Goal: Information Seeking & Learning: Learn about a topic

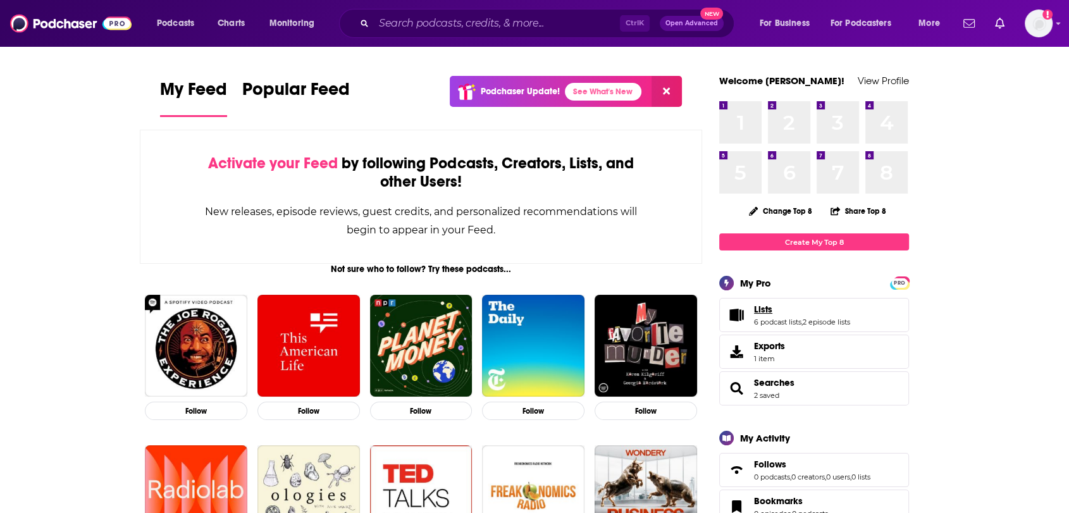
click at [777, 305] on link "Lists" at bounding box center [802, 309] width 96 height 11
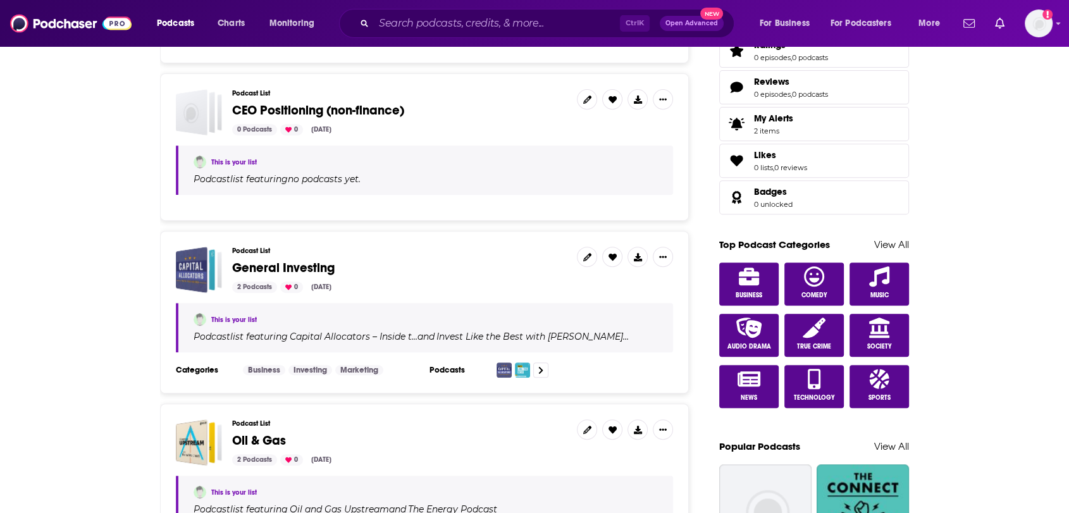
scroll to position [491, 0]
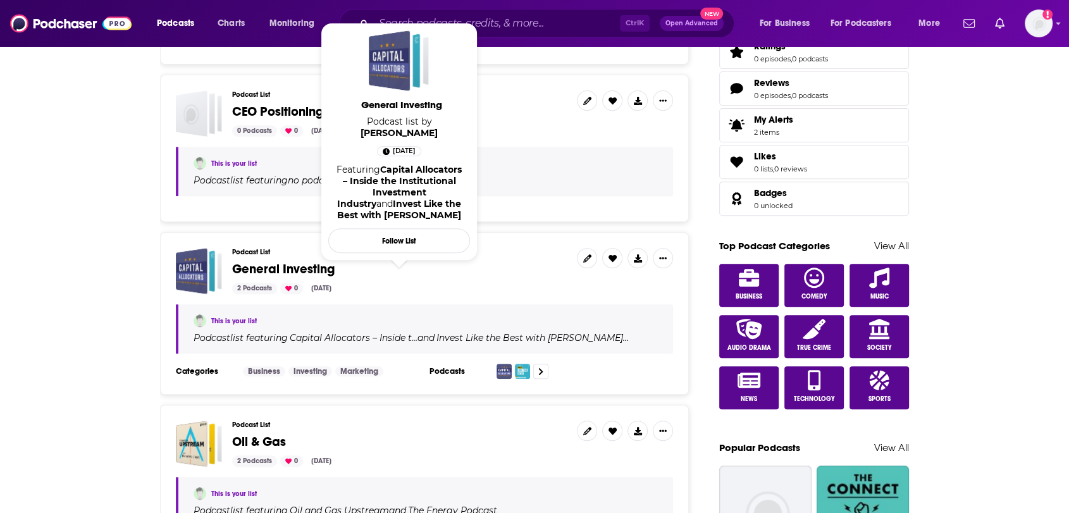
click at [269, 269] on span "General Investing" at bounding box center [283, 269] width 102 height 16
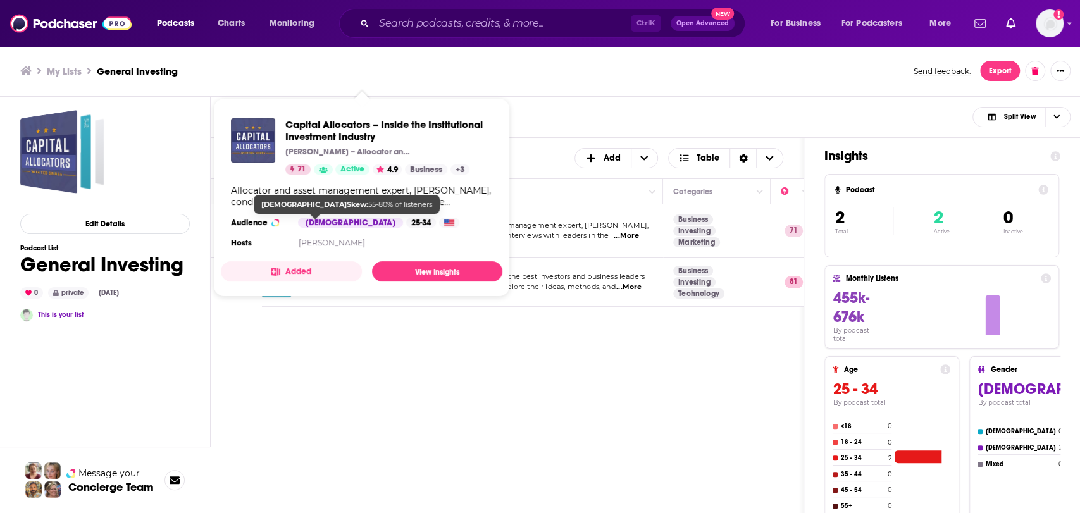
click at [324, 219] on div "[DEMOGRAPHIC_DATA]" at bounding box center [350, 223] width 105 height 10
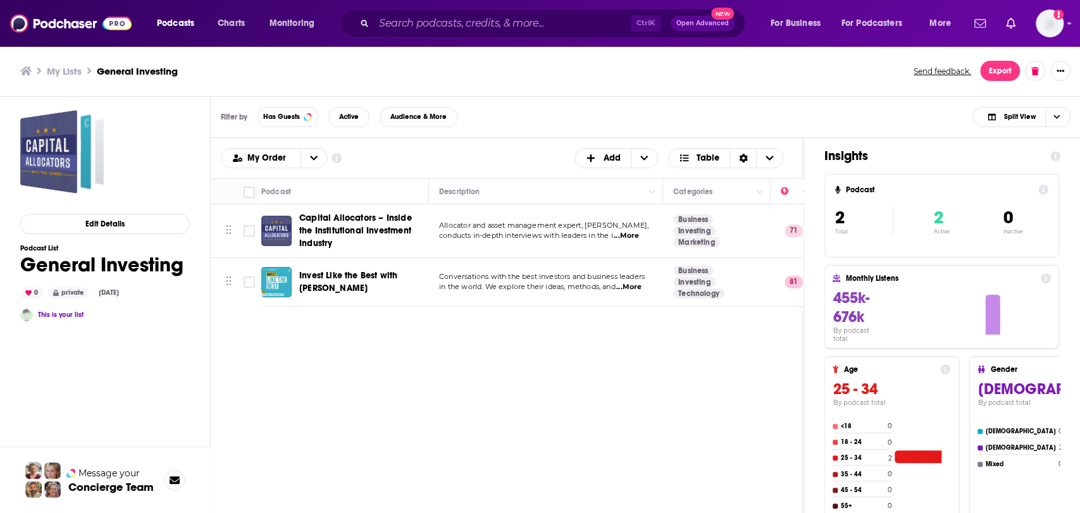
click at [582, 102] on div "Filter by Has Guests Active Audience & More Split View" at bounding box center [646, 117] width 870 height 41
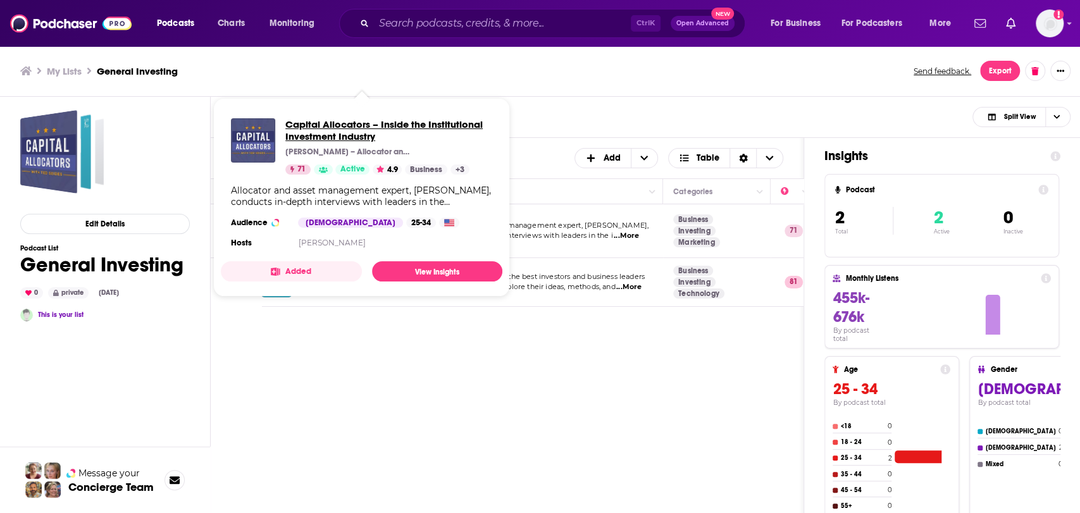
click at [344, 139] on span "Capital Allocators – Inside the Institutional Investment Industry" at bounding box center [388, 130] width 207 height 24
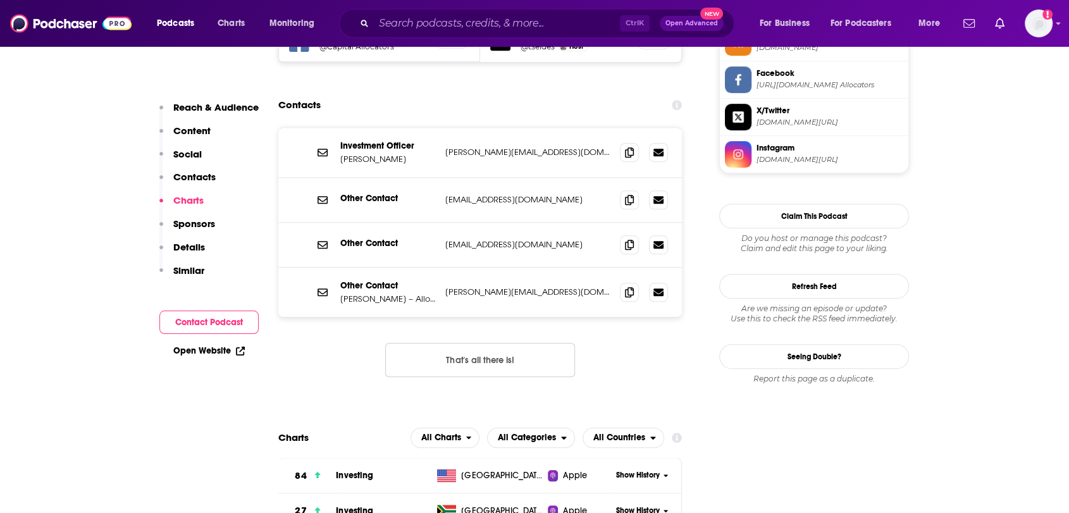
scroll to position [1546, 0]
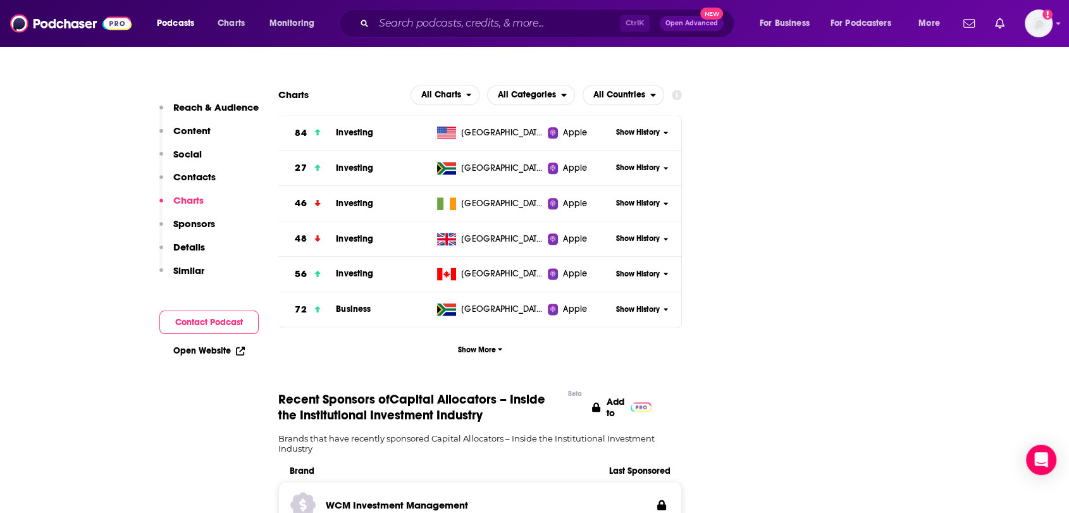
click at [195, 273] on p "Similar" at bounding box center [188, 270] width 31 height 12
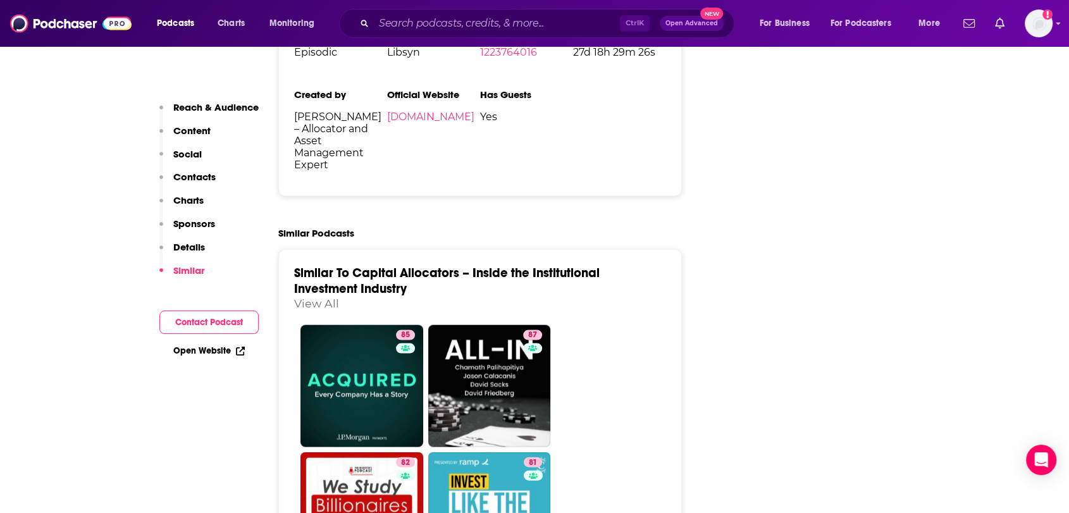
scroll to position [2569, 0]
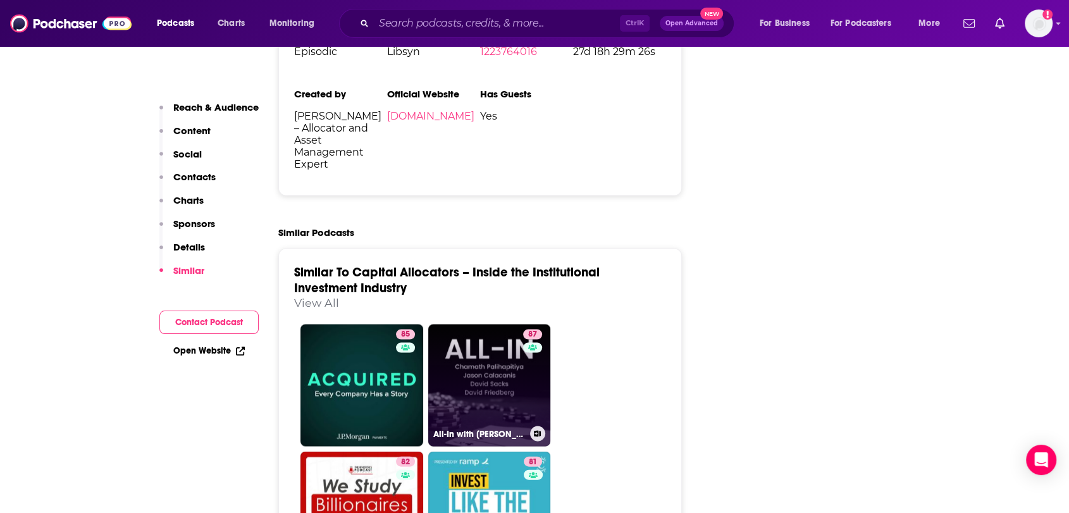
click at [538, 431] on icon at bounding box center [537, 434] width 7 height 6
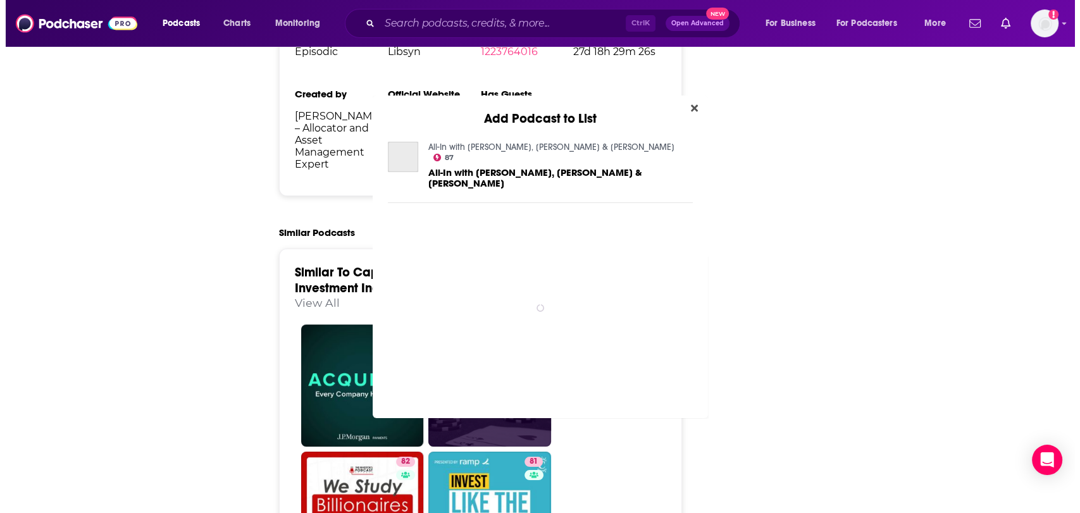
scroll to position [0, 0]
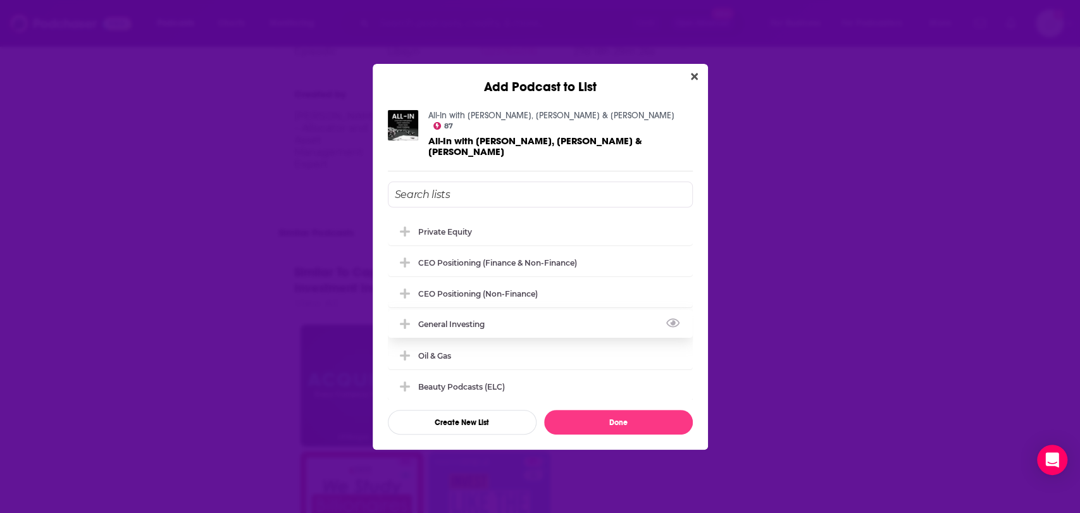
click at [477, 319] on div "General Investing" at bounding box center [455, 323] width 74 height 9
click at [490, 219] on div "Private Equity" at bounding box center [540, 231] width 305 height 28
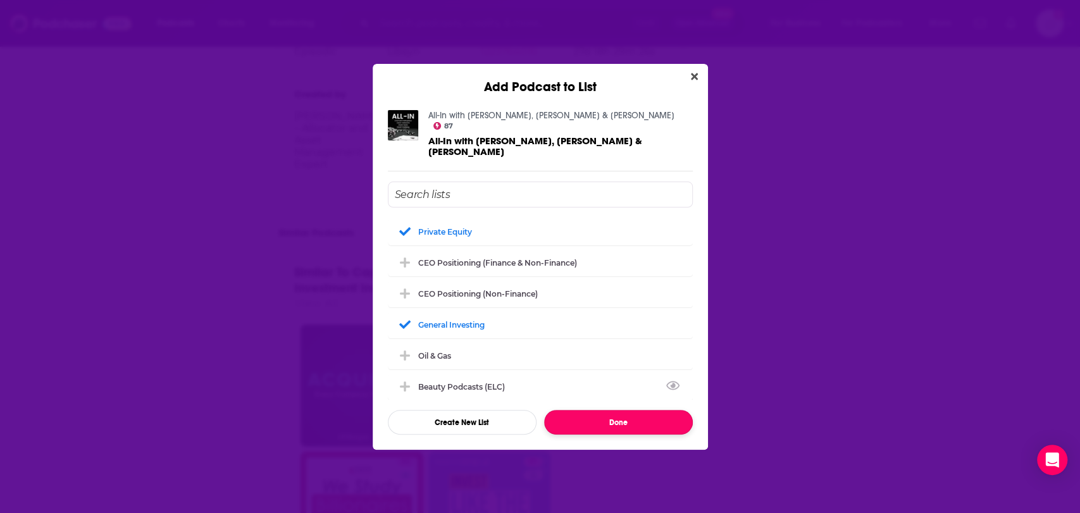
click at [592, 410] on button "Done" at bounding box center [618, 422] width 149 height 25
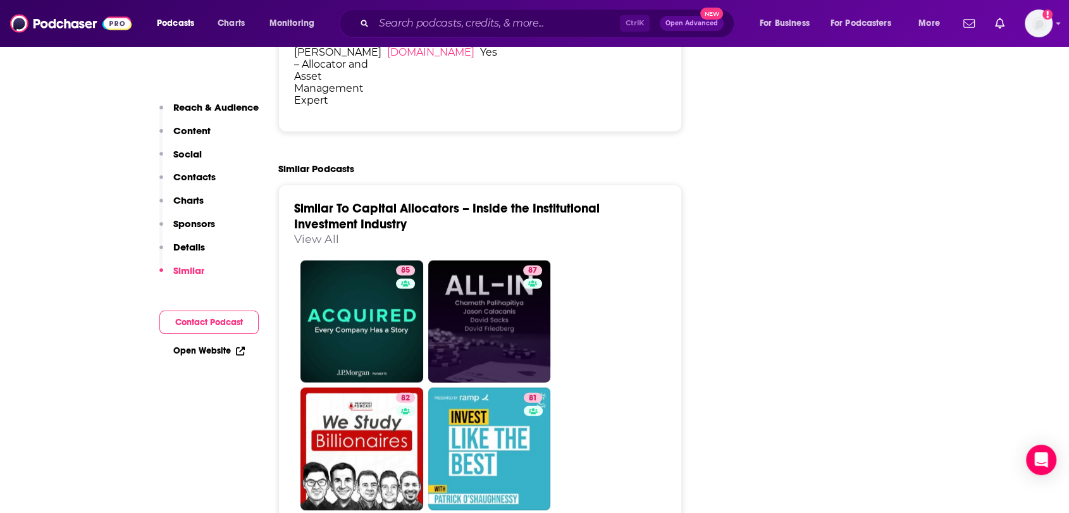
scroll to position [2710, 0]
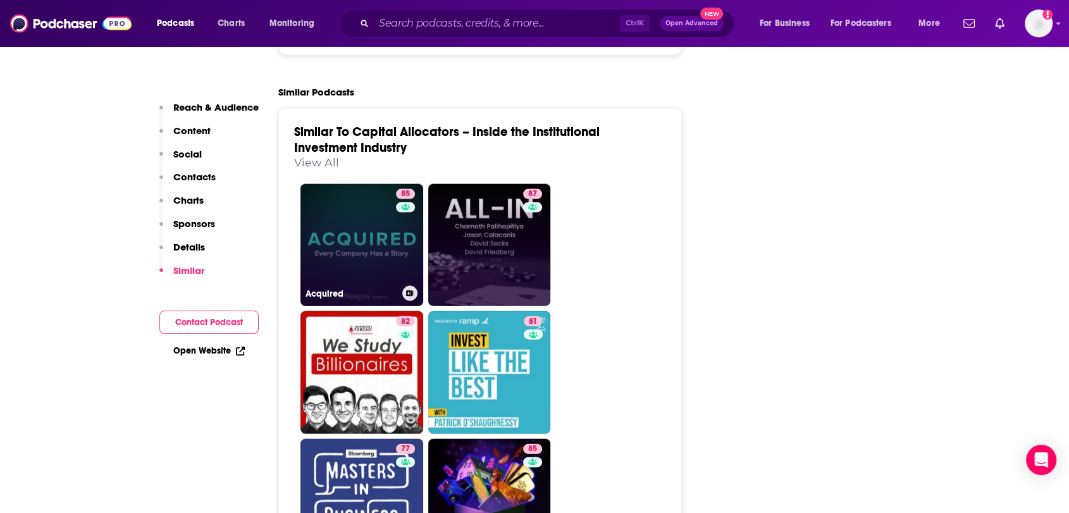
click at [410, 286] on button at bounding box center [409, 293] width 15 height 15
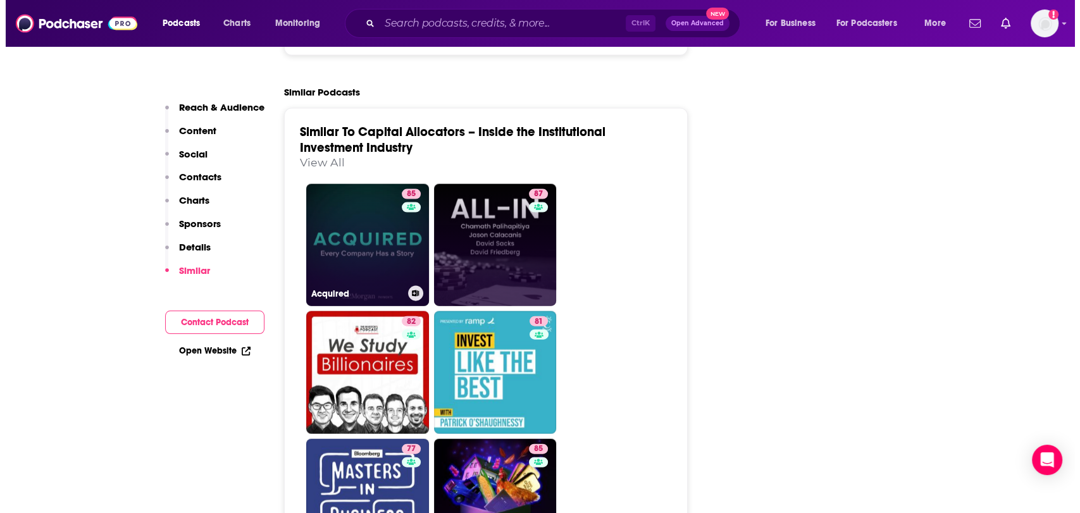
scroll to position [0, 0]
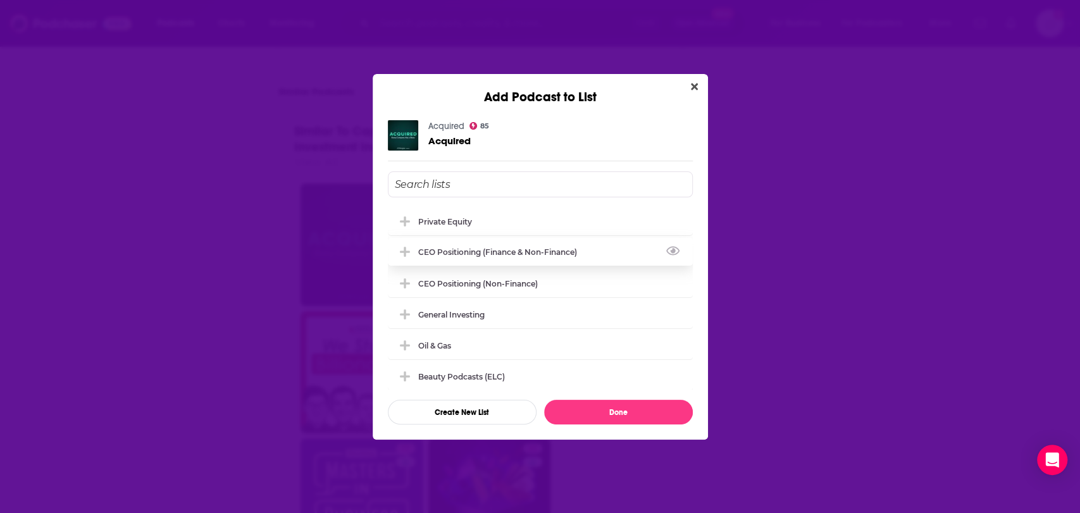
click at [460, 262] on div "CEO Positioning (finance & non-finance)" at bounding box center [540, 252] width 305 height 28
click at [589, 411] on button "Done" at bounding box center [618, 412] width 149 height 25
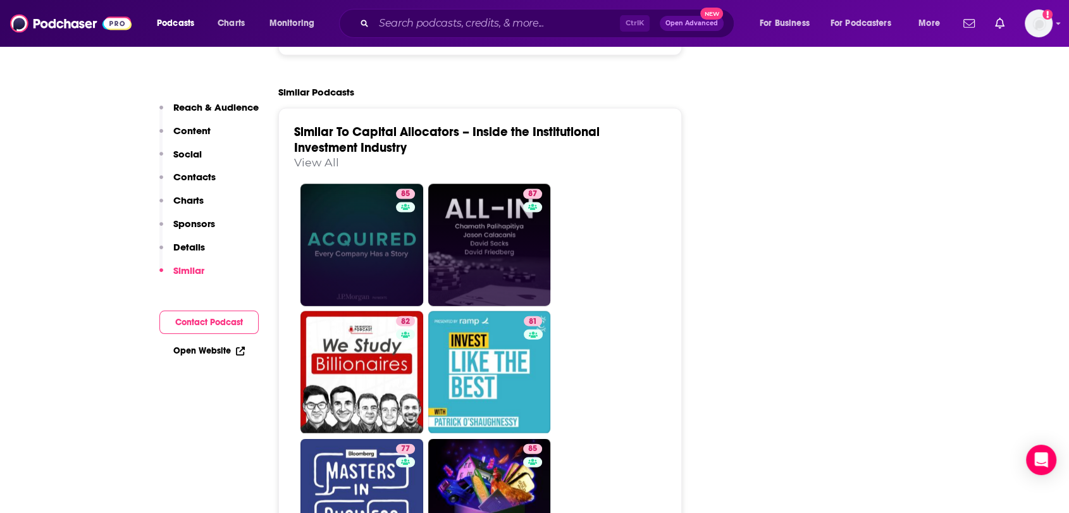
scroll to position [2780, 0]
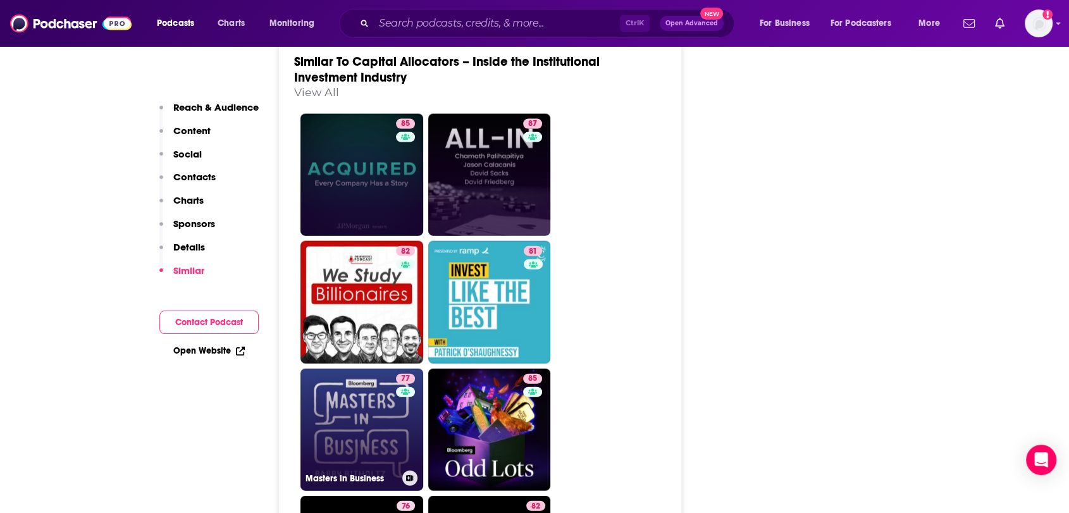
click at [412, 475] on icon at bounding box center [409, 478] width 7 height 6
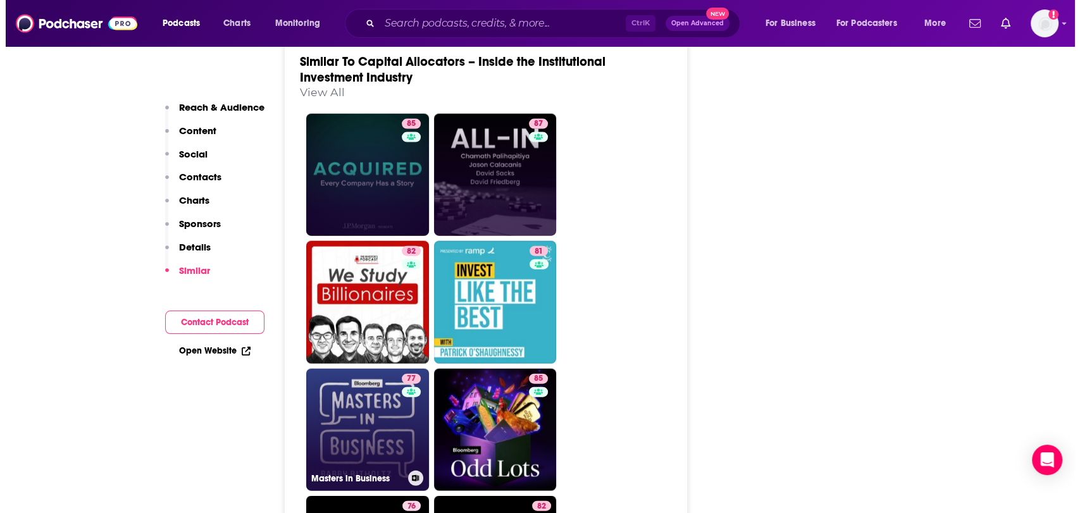
scroll to position [0, 0]
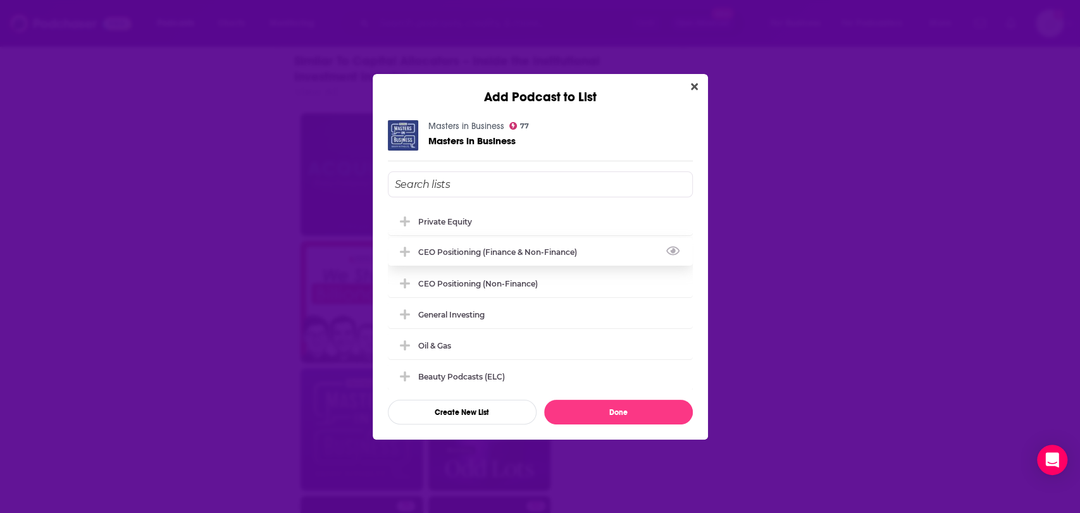
click at [487, 249] on div "CEO Positioning (finance & non-finance)" at bounding box center [501, 251] width 166 height 9
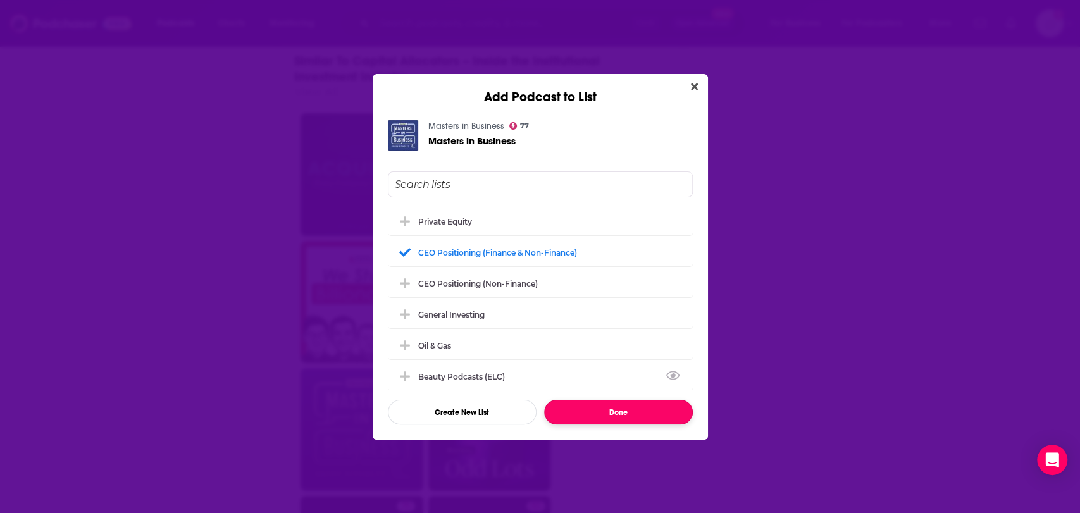
click at [586, 410] on button "Done" at bounding box center [618, 412] width 149 height 25
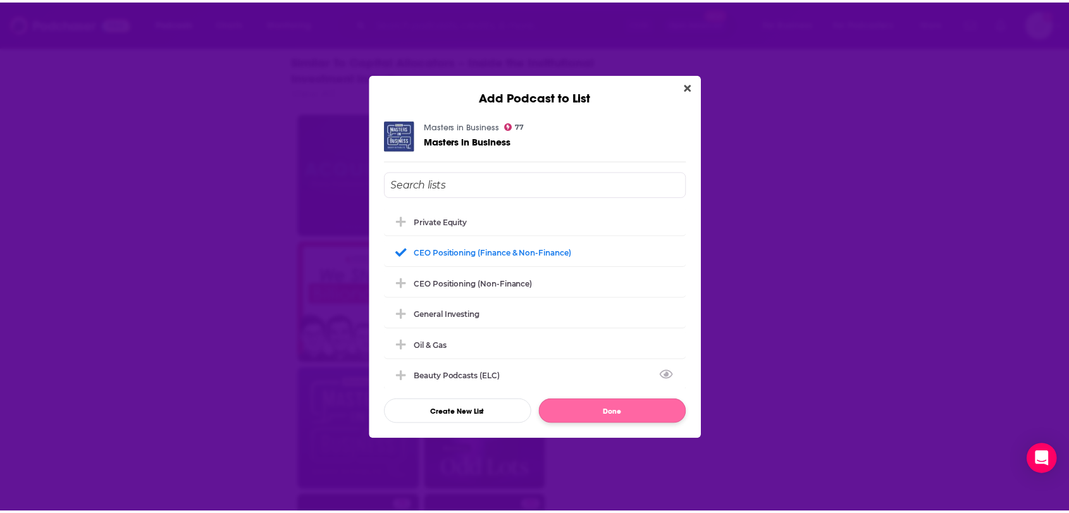
scroll to position [2780, 0]
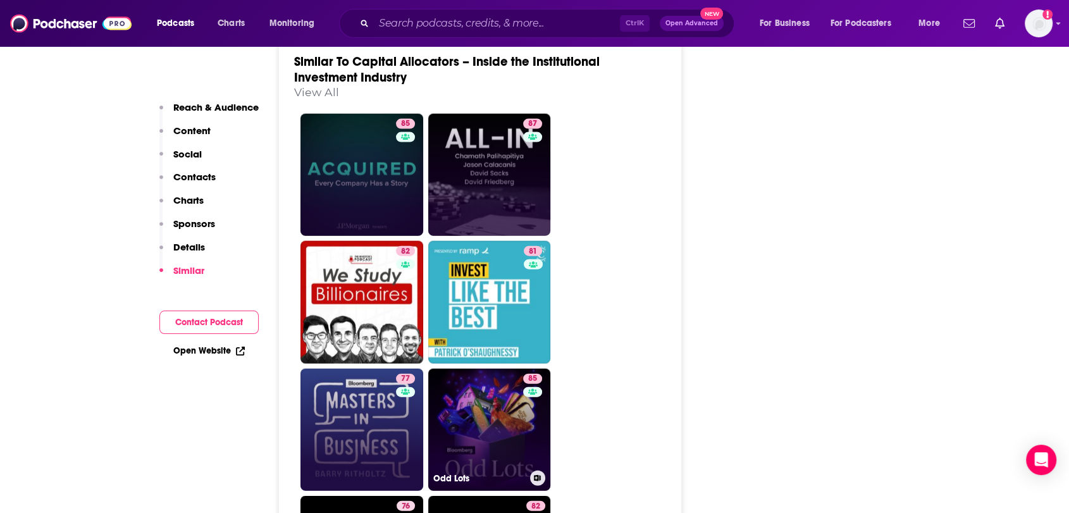
click at [533, 471] on button at bounding box center [537, 478] width 15 height 15
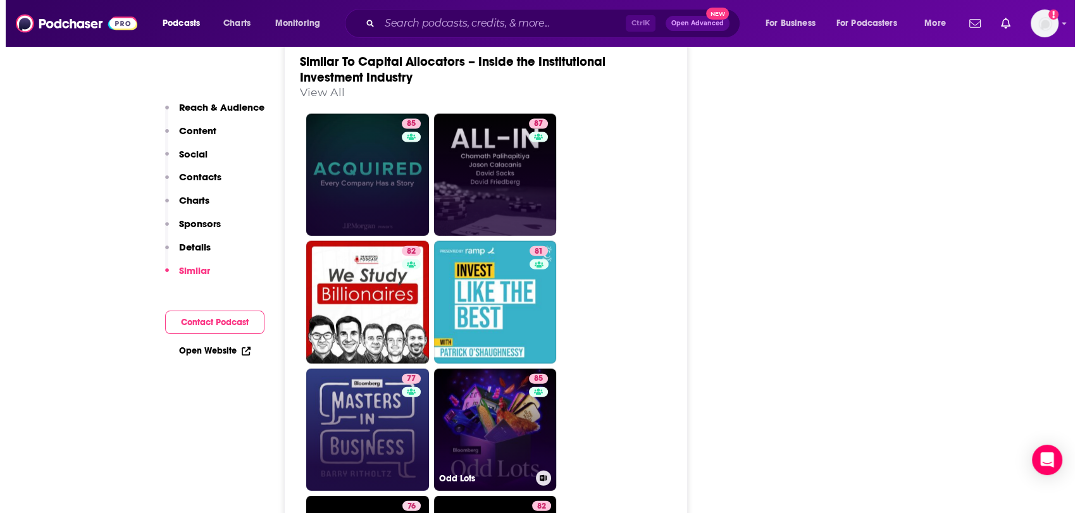
scroll to position [0, 0]
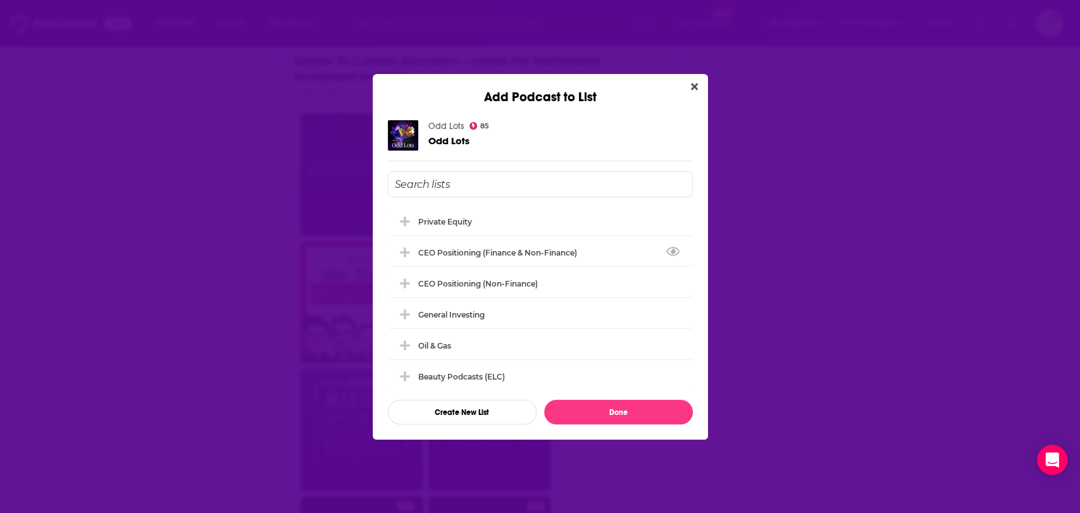
click at [765, 214] on div "Add Podcast to List Odd Lots 85 Odd Lots Private Equity CEO Positioning (financ…" at bounding box center [540, 256] width 1080 height 513
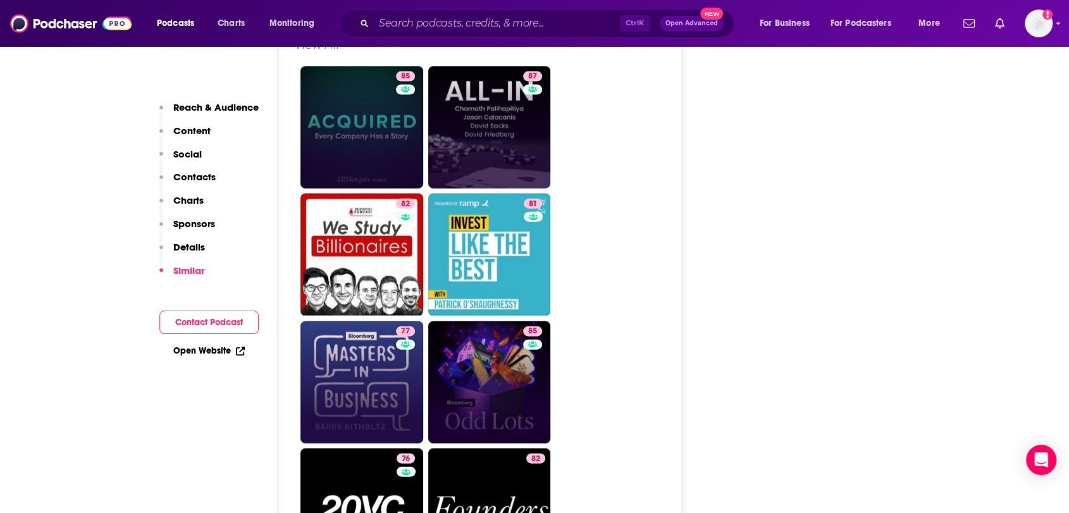
scroll to position [2920, 0]
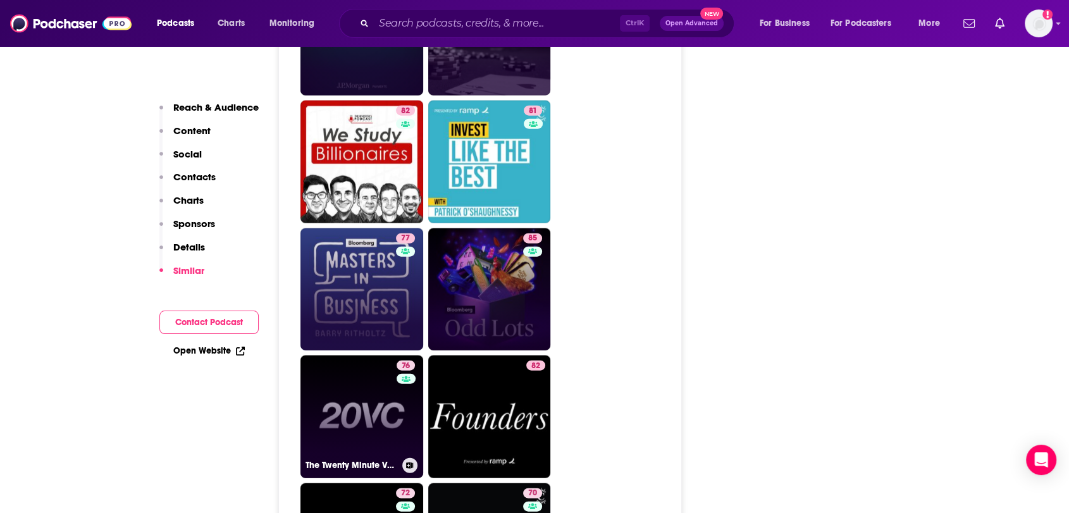
click at [412, 462] on icon at bounding box center [410, 465] width 7 height 6
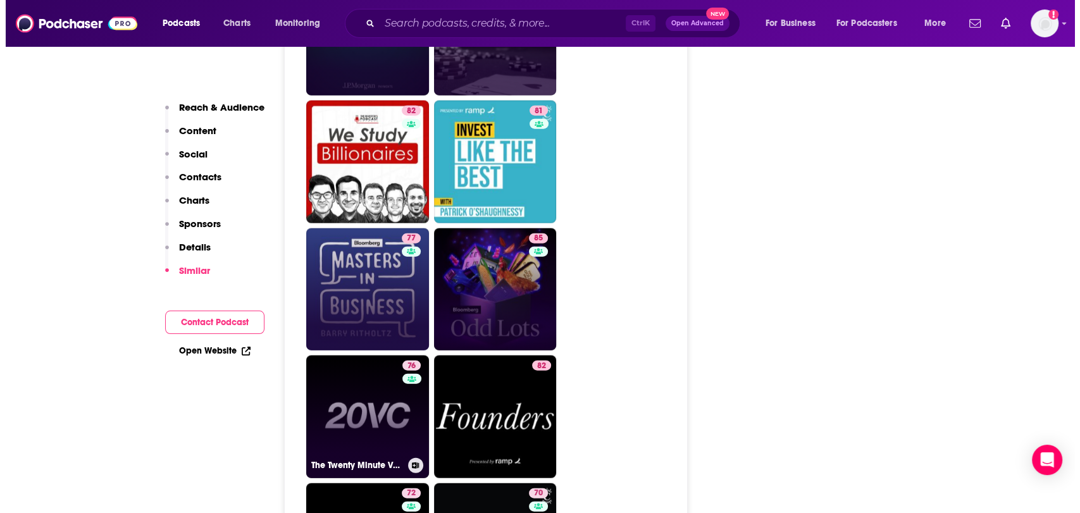
scroll to position [0, 0]
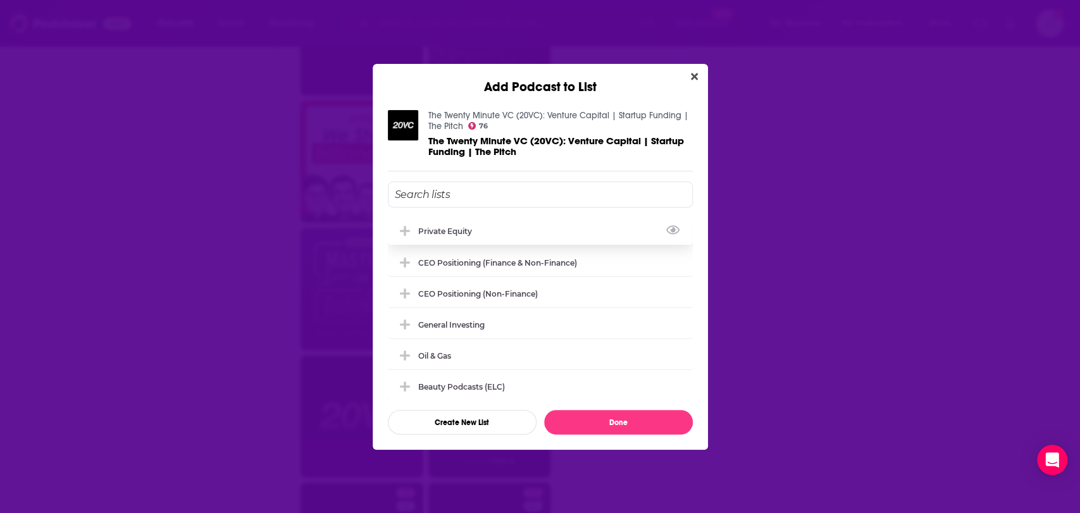
click at [481, 231] on div "Private Equity" at bounding box center [540, 231] width 305 height 28
click at [543, 324] on div "General Investing" at bounding box center [540, 324] width 305 height 28
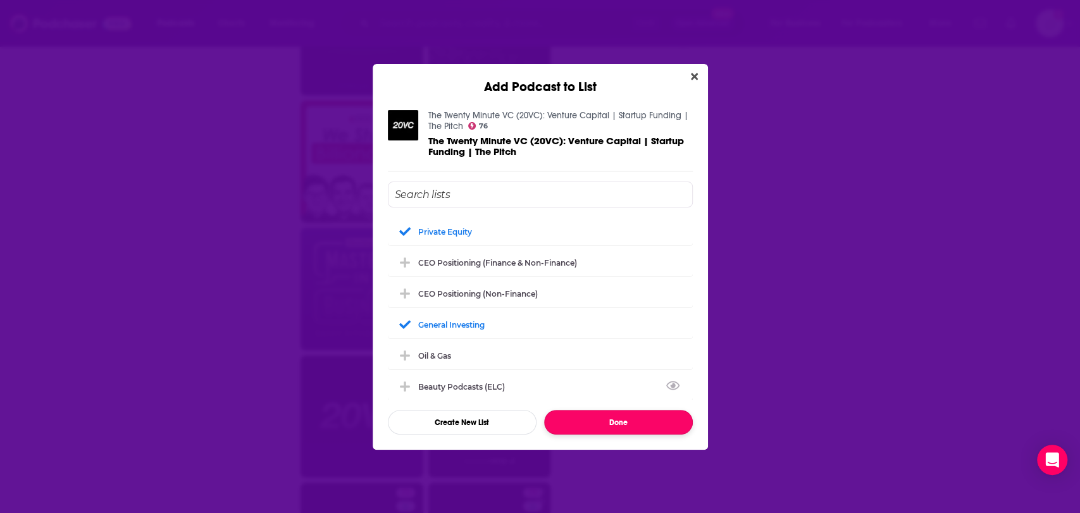
click at [601, 422] on button "Done" at bounding box center [618, 422] width 149 height 25
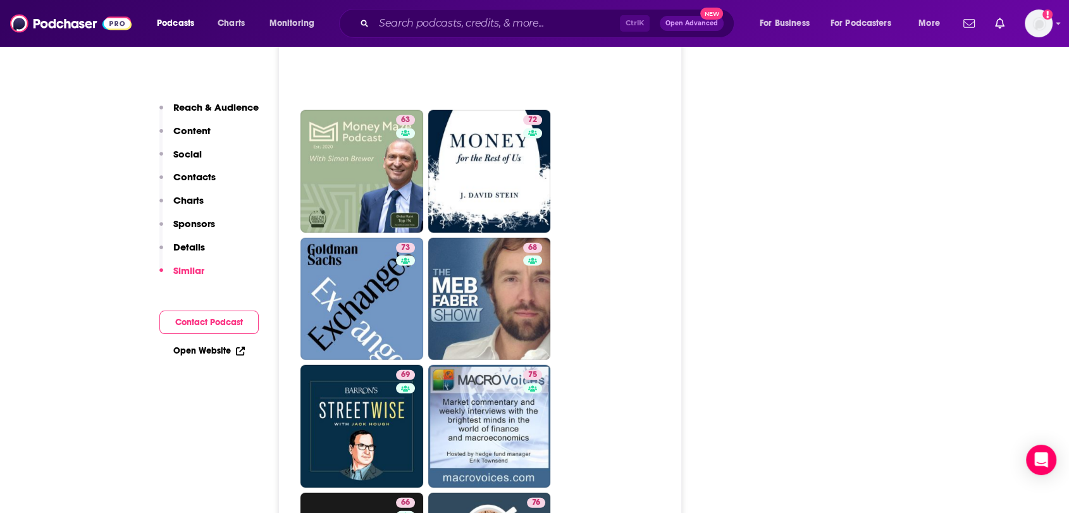
scroll to position [3623, 0]
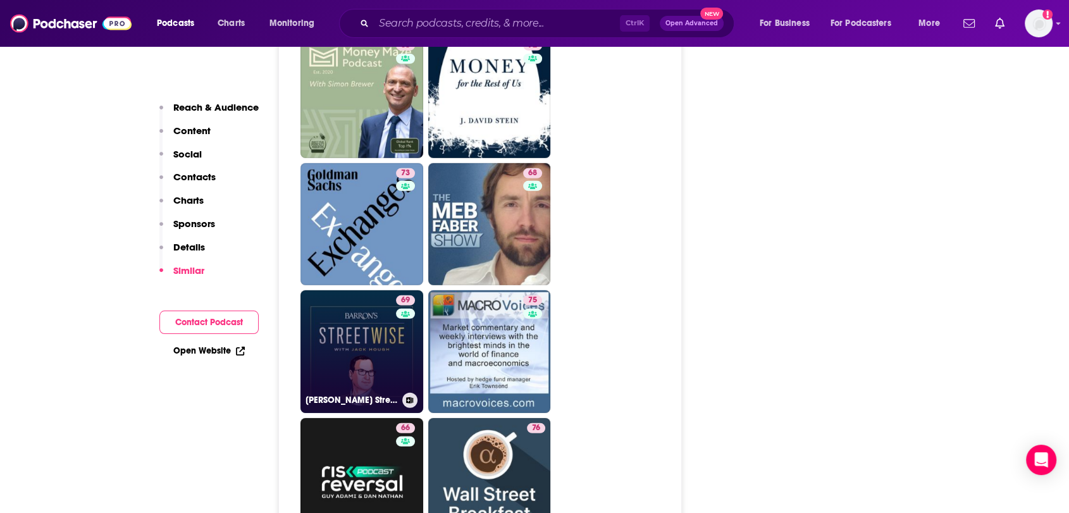
click at [409, 397] on icon at bounding box center [410, 400] width 7 height 6
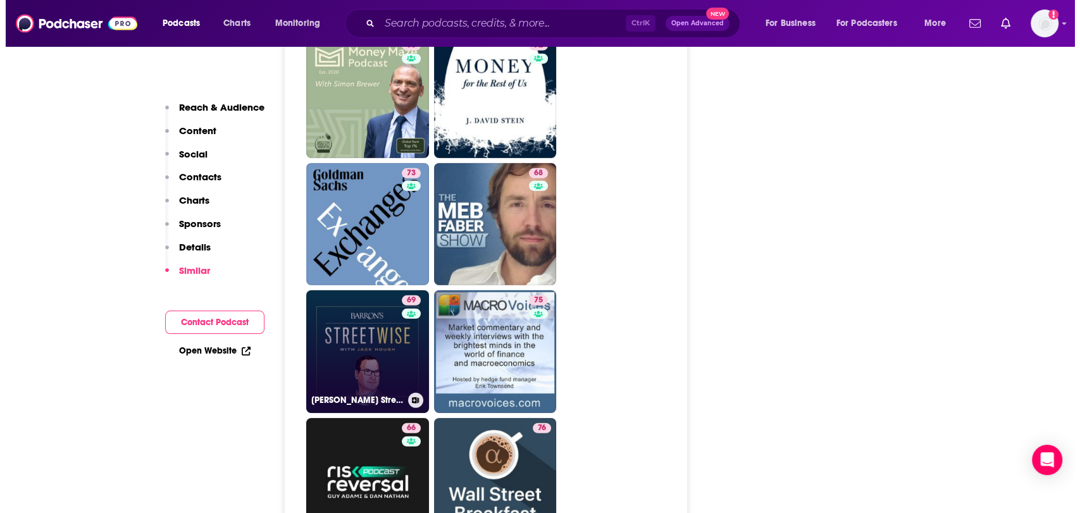
scroll to position [0, 0]
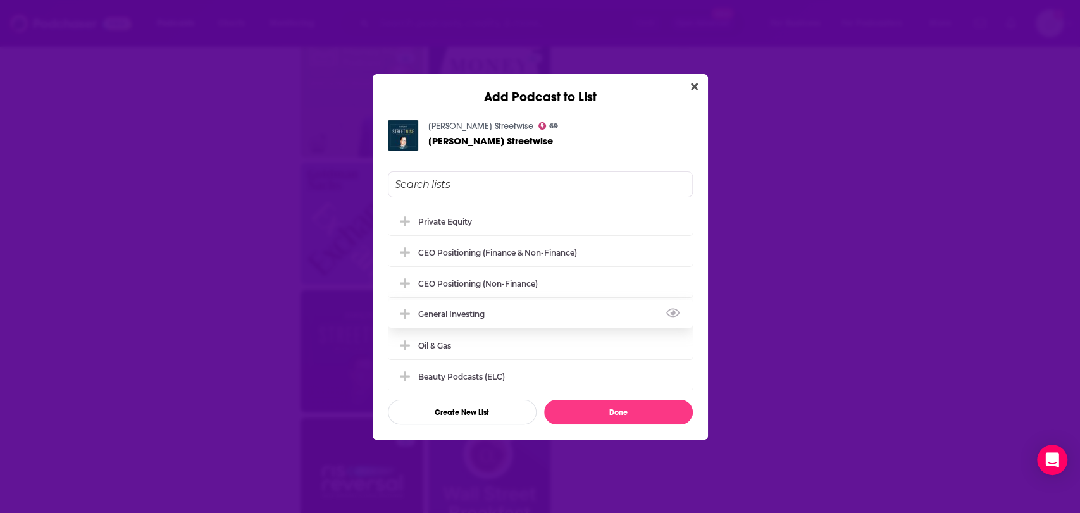
click at [468, 311] on div "General Investing" at bounding box center [455, 313] width 74 height 9
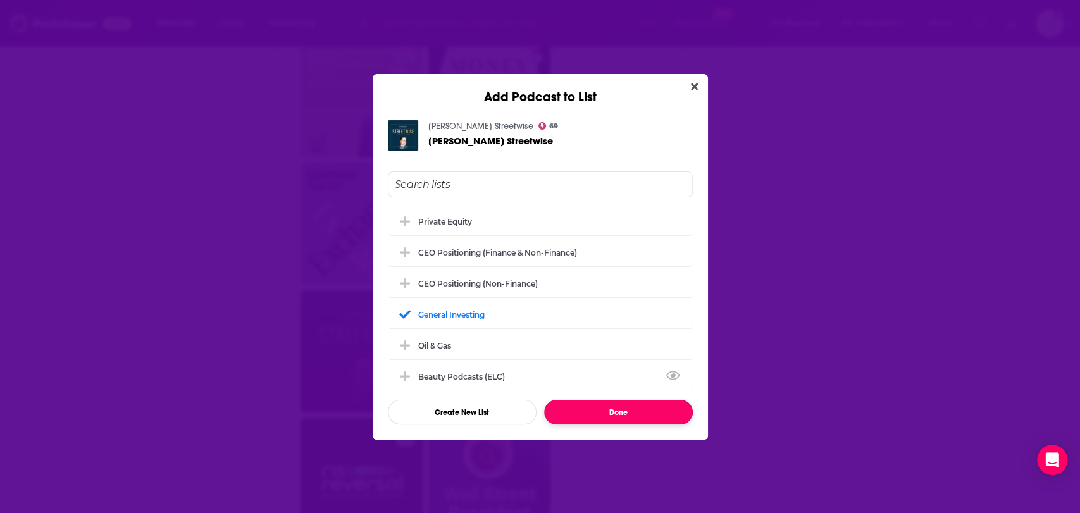
click at [609, 418] on button "Done" at bounding box center [618, 412] width 149 height 25
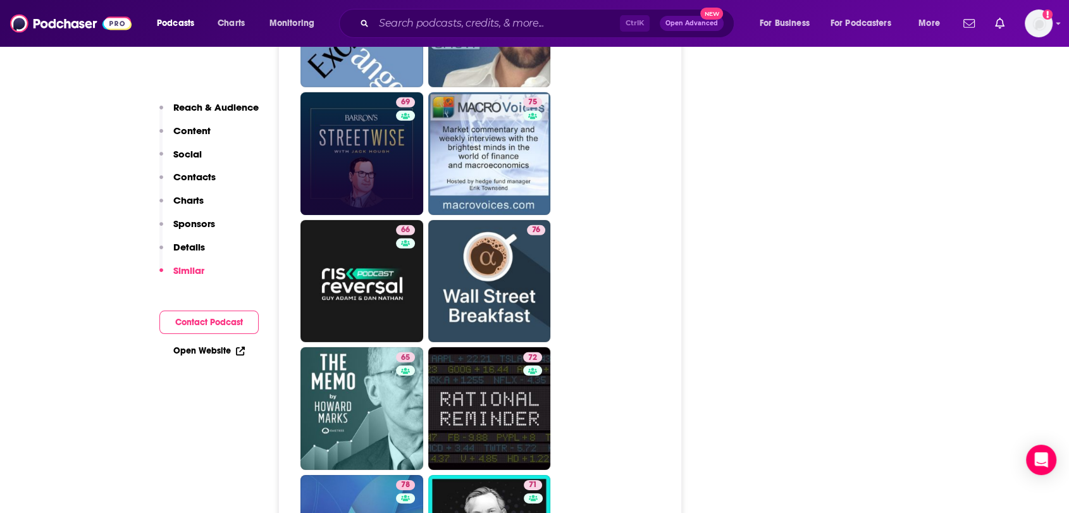
scroll to position [3904, 0]
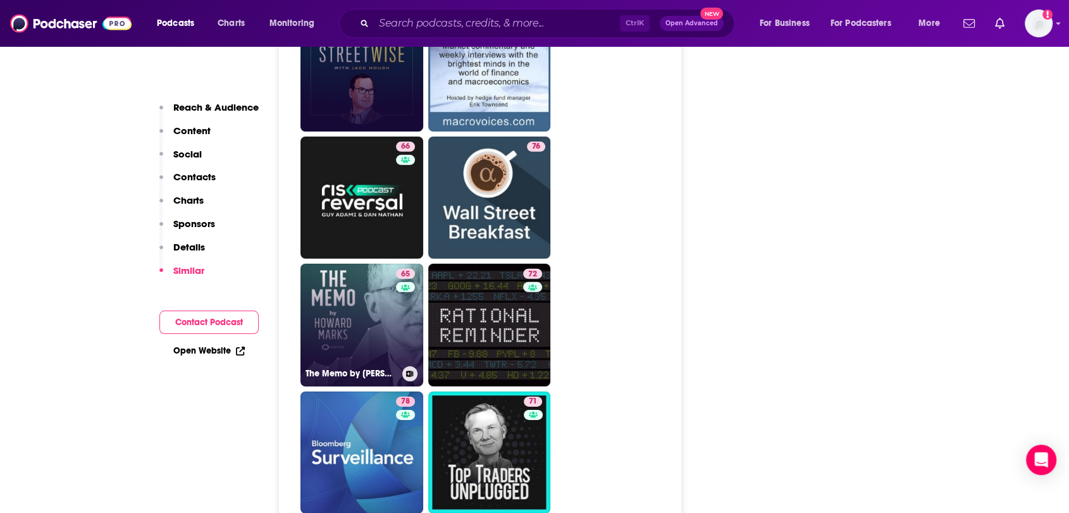
click at [347, 264] on link "65 The Memo by [PERSON_NAME]" at bounding box center [361, 325] width 123 height 123
type input "[URL][DOMAIN_NAME][PERSON_NAME]"
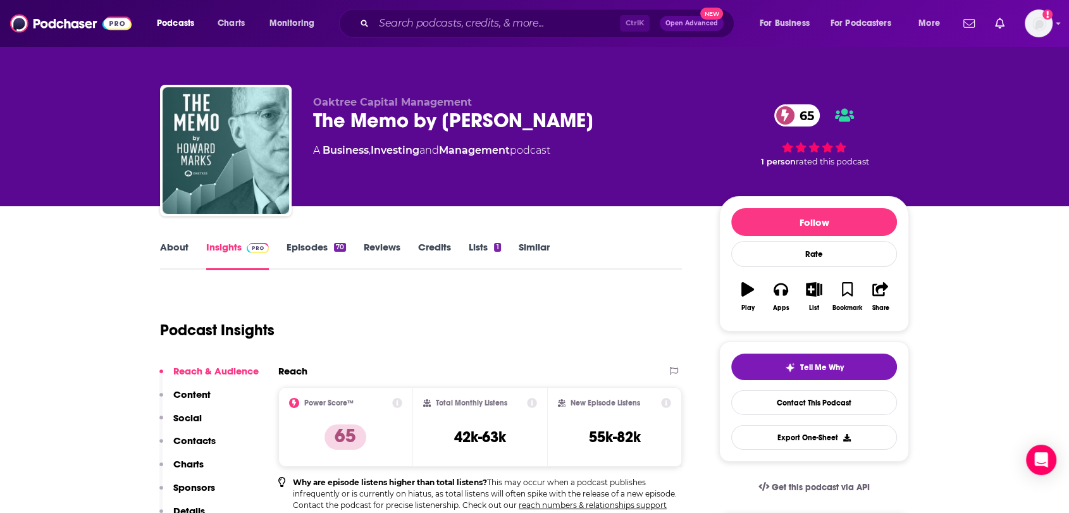
click at [306, 241] on link "Episodes 70" at bounding box center [316, 255] width 59 height 29
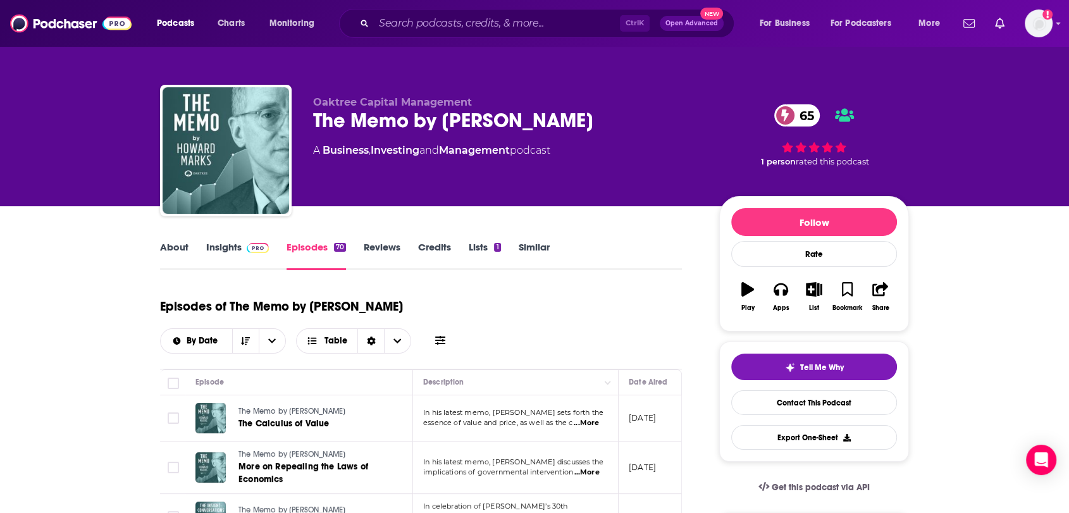
scroll to position [70, 0]
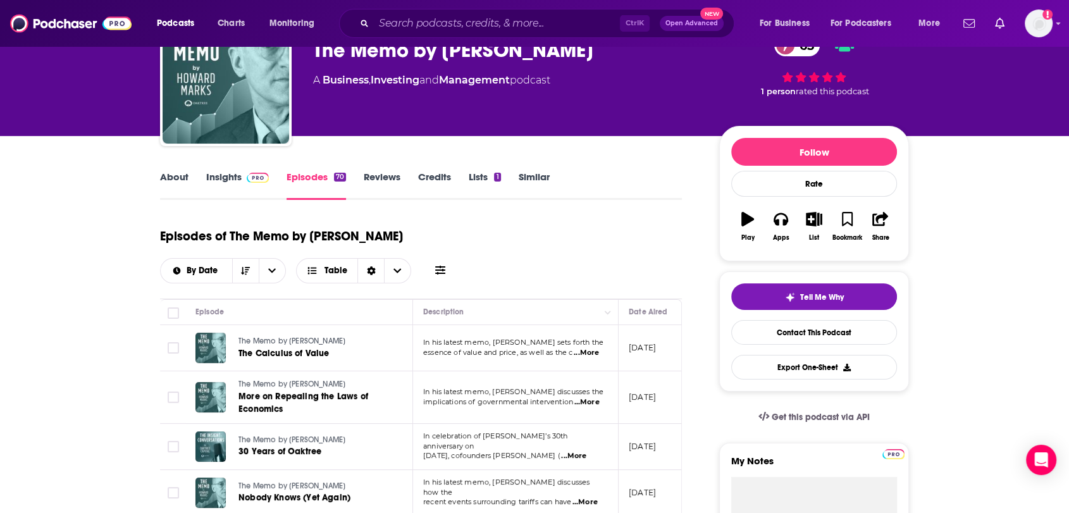
click at [590, 401] on span "...More" at bounding box center [586, 402] width 25 height 10
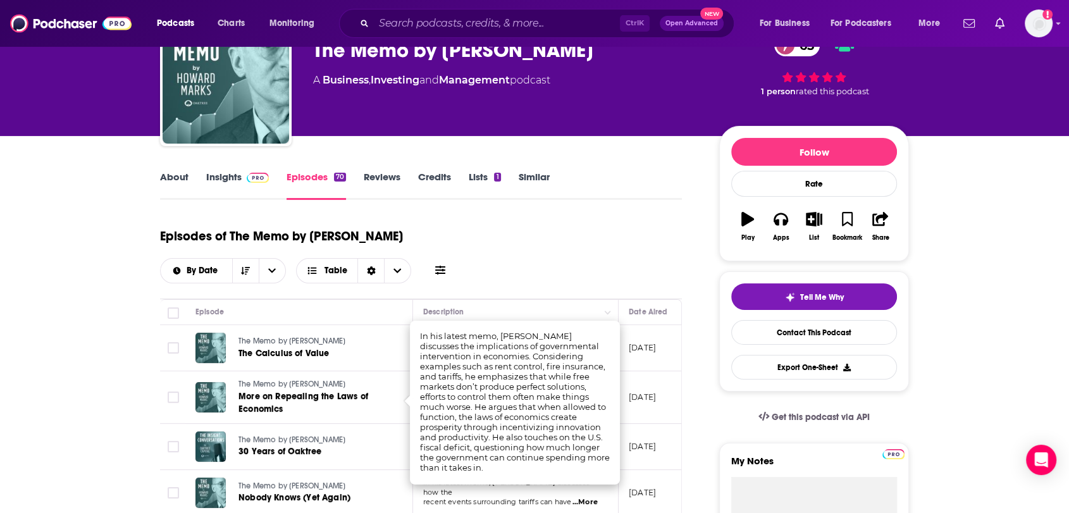
click at [605, 174] on div "About Insights Episodes 70 Reviews Credits Lists 1 Similar" at bounding box center [421, 184] width 522 height 31
